Goal: Find specific fact

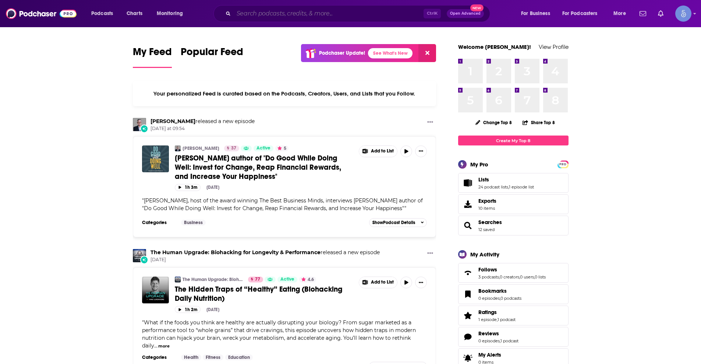
click at [241, 10] on input "Search podcasts, credits, & more..." at bounding box center [329, 14] width 190 height 12
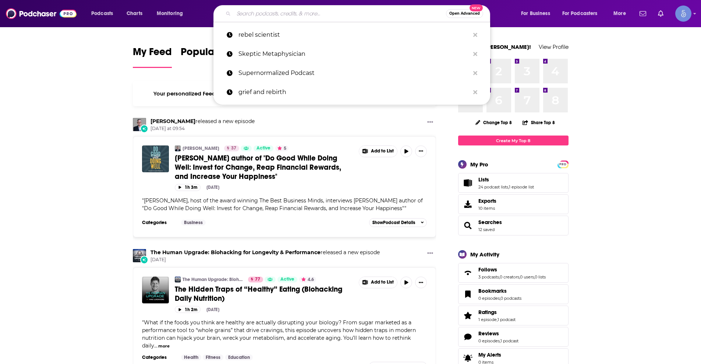
paste input "The SPIRAL UP Podcast with [PERSON_NAME]"
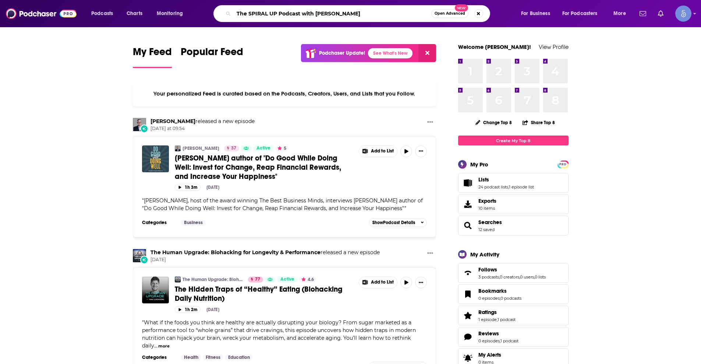
type input "The SPIRAL UP Podcast with [PERSON_NAME]"
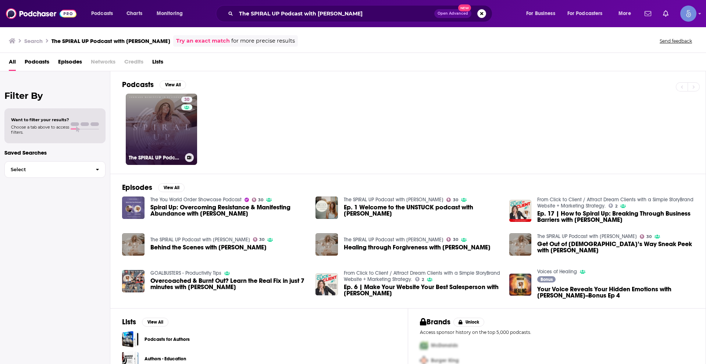
click at [184, 120] on div "30" at bounding box center [187, 125] width 13 height 57
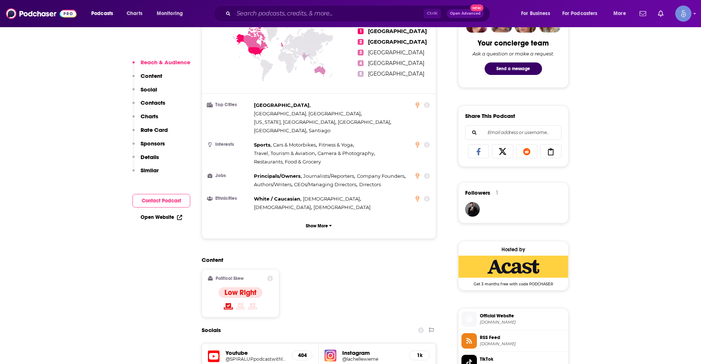
scroll to position [478, 0]
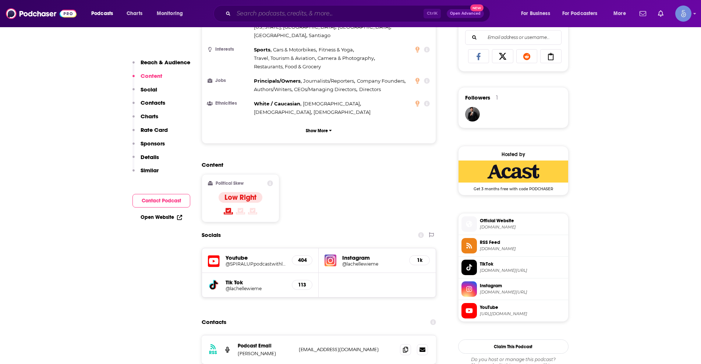
click at [271, 12] on input "Search podcasts, credits, & more..." at bounding box center [329, 14] width 190 height 12
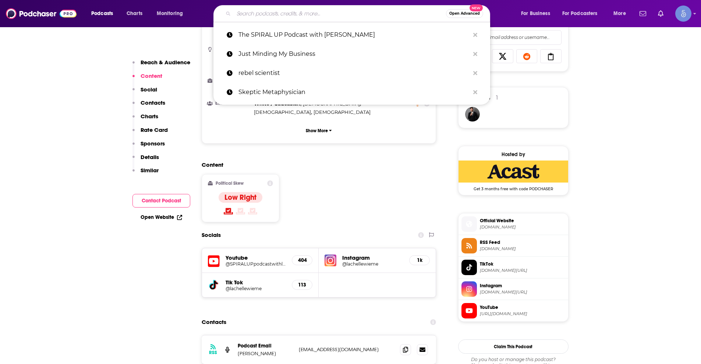
paste input "Ellevate Network: Conversations With Women Changing the Face of Business"
type input "Ellevate Network: Conversations With Women Changing the Face of Business"
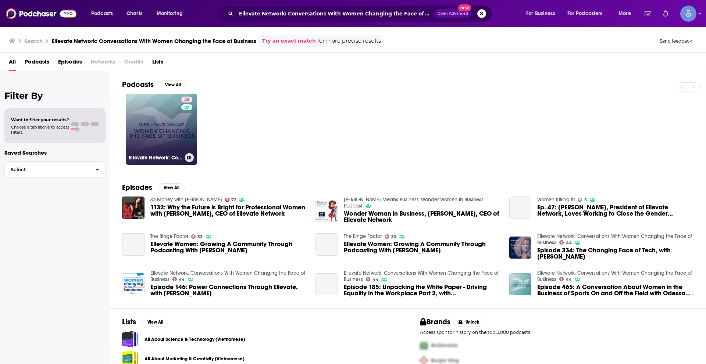
click at [185, 127] on div "44" at bounding box center [187, 125] width 13 height 57
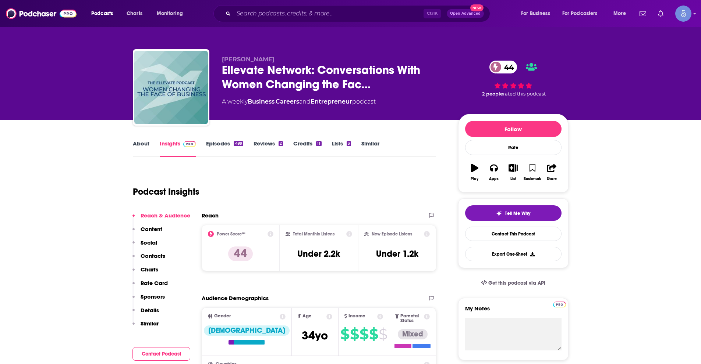
drag, startPoint x: 221, startPoint y: 60, endPoint x: 294, endPoint y: 55, distance: 73.0
click at [293, 54] on div "[PERSON_NAME] Ellevate Network: Conversations With Women Changing the Fac… 44 A…" at bounding box center [350, 88] width 435 height 79
copy span "[PERSON_NAME]"
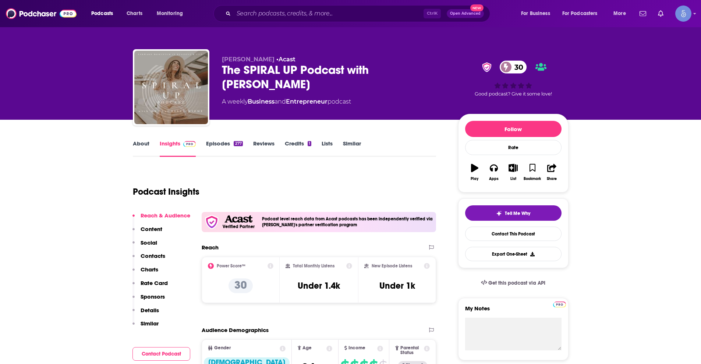
drag, startPoint x: 227, startPoint y: 58, endPoint x: 271, endPoint y: 57, distance: 44.1
click at [271, 57] on div "[PERSON_NAME] • Acast The SPIRAL UP Podcast with [PERSON_NAME] 30 A weekly Busi…" at bounding box center [350, 88] width 435 height 79
copy span "[PERSON_NAME]"
